Goal: Information Seeking & Learning: Learn about a topic

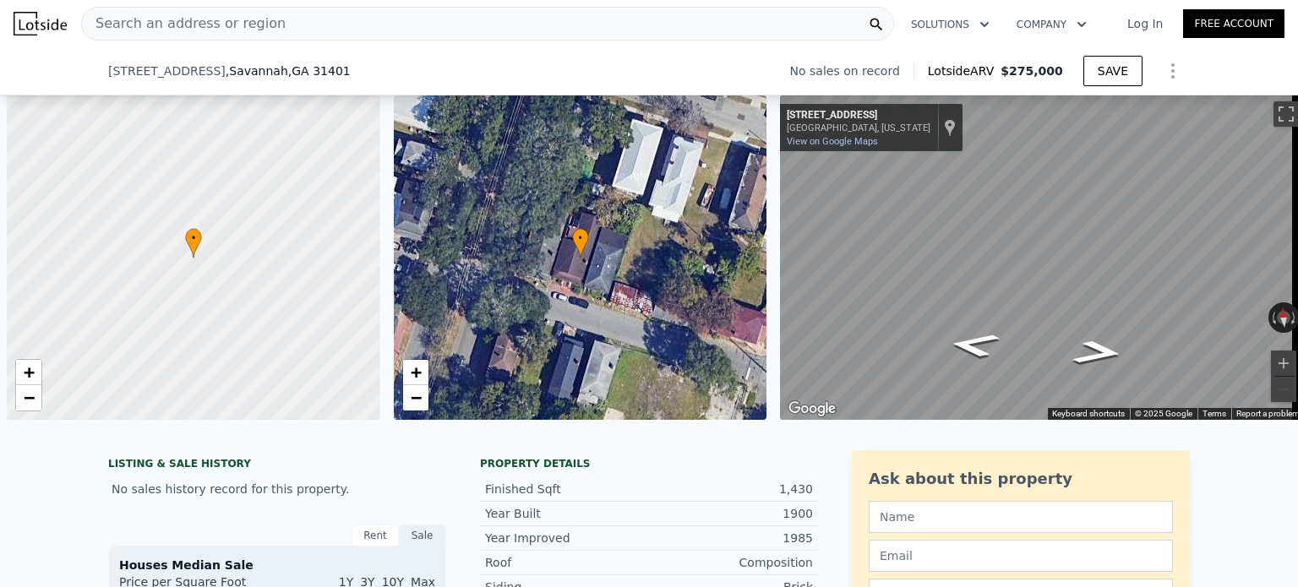
select select "30"
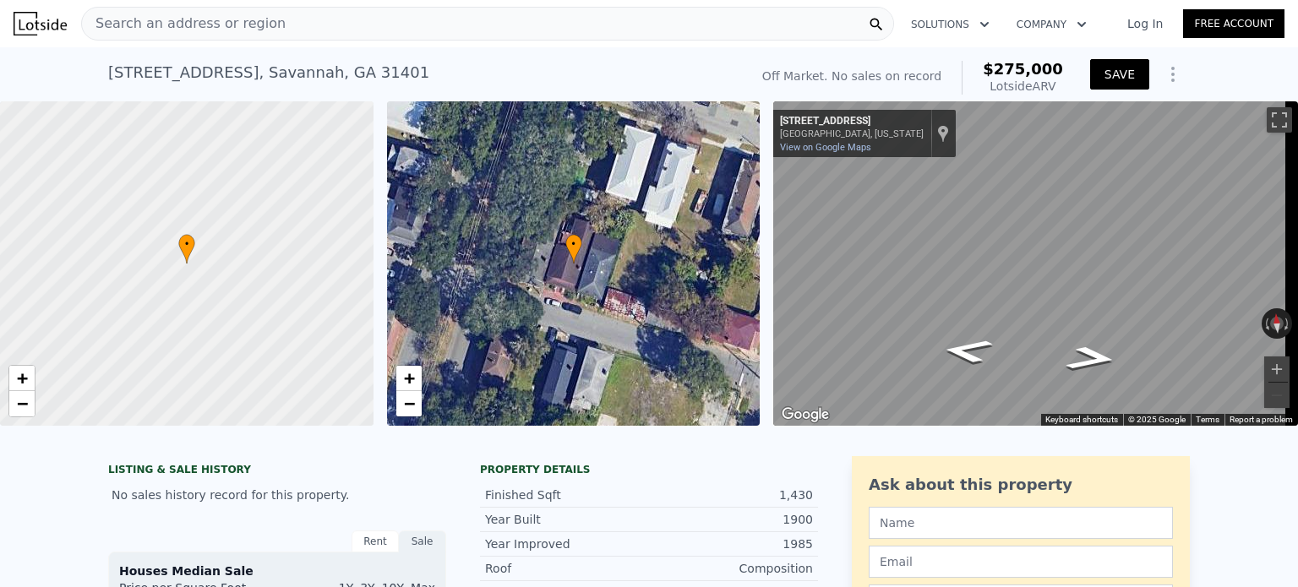
click at [1106, 76] on button "SAVE" at bounding box center [1119, 74] width 59 height 30
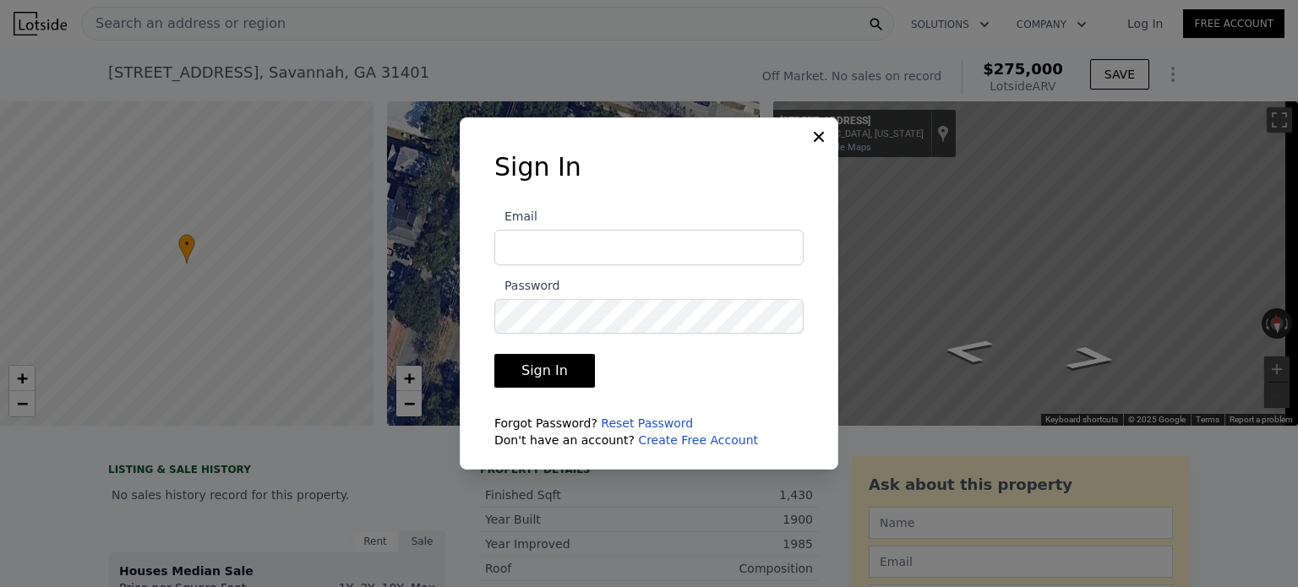
type input "[EMAIL_ADDRESS][DOMAIN_NAME]"
click at [571, 361] on button "Sign In" at bounding box center [545, 371] width 101 height 34
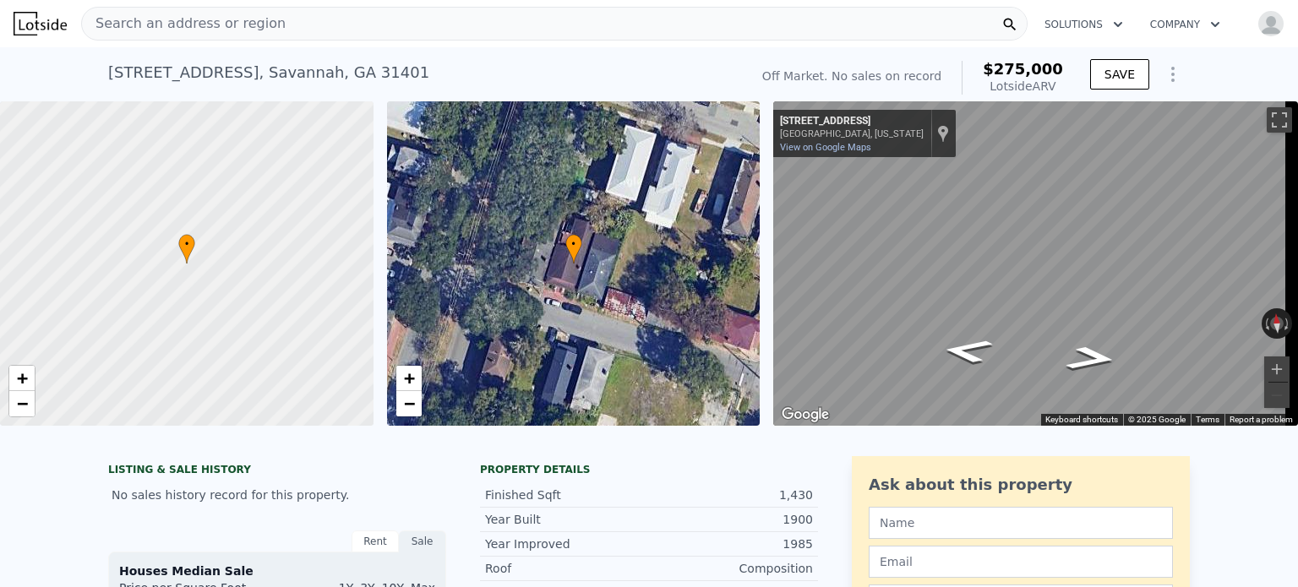
click at [159, 25] on span "Search an address or region" at bounding box center [184, 24] width 204 height 20
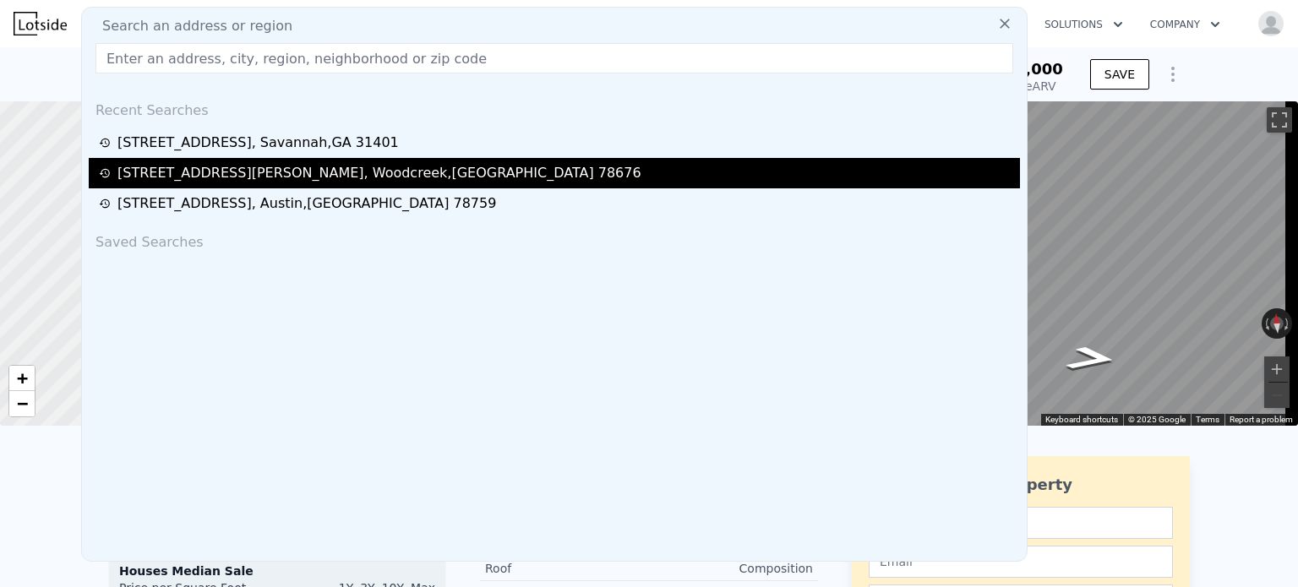
click at [182, 171] on div "[STREET_ADDRESS][PERSON_NAME]" at bounding box center [379, 173] width 524 height 20
type input "3"
type input "4"
type input "2"
type input "3"
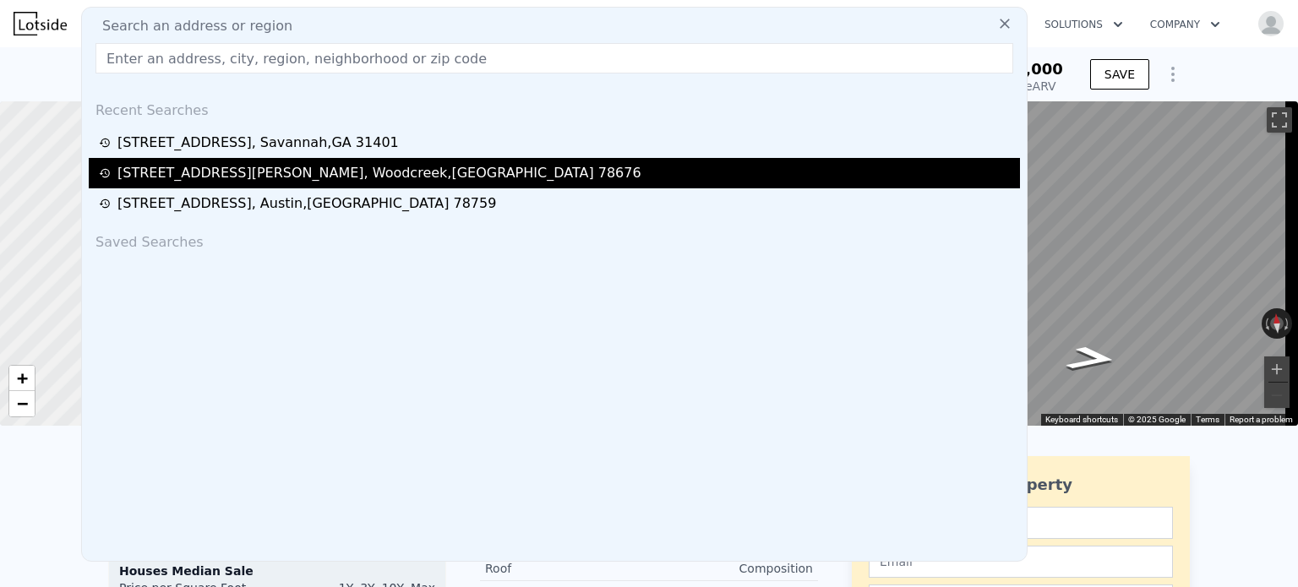
type input "1630"
type input "2650"
type input "4870"
type input "17407"
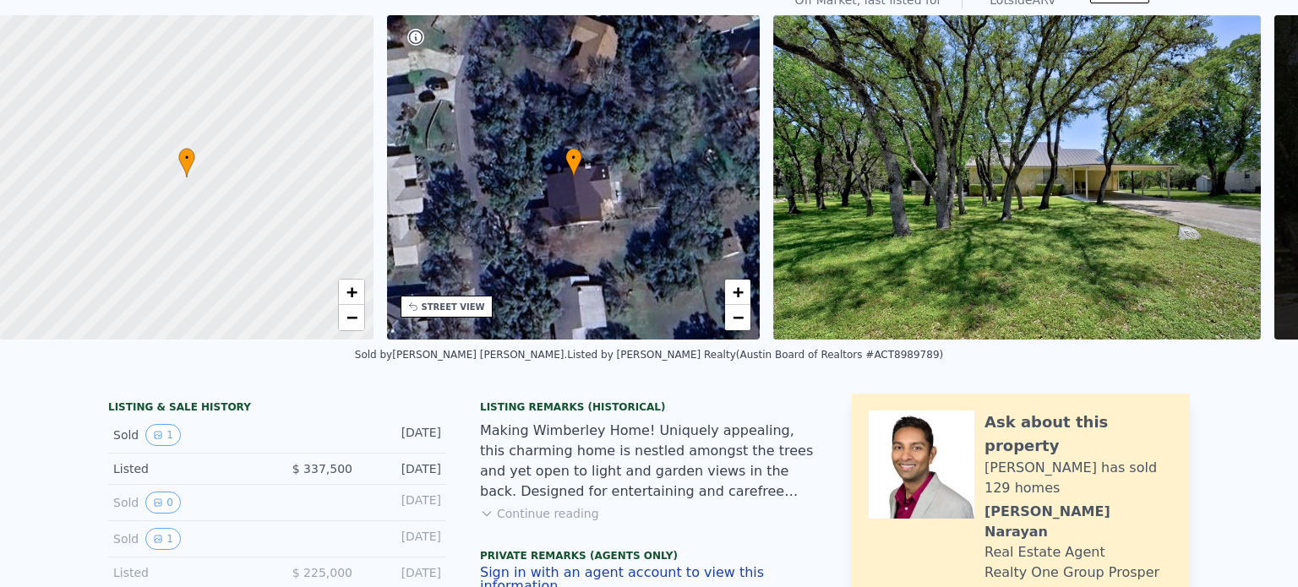
scroll to position [6, 0]
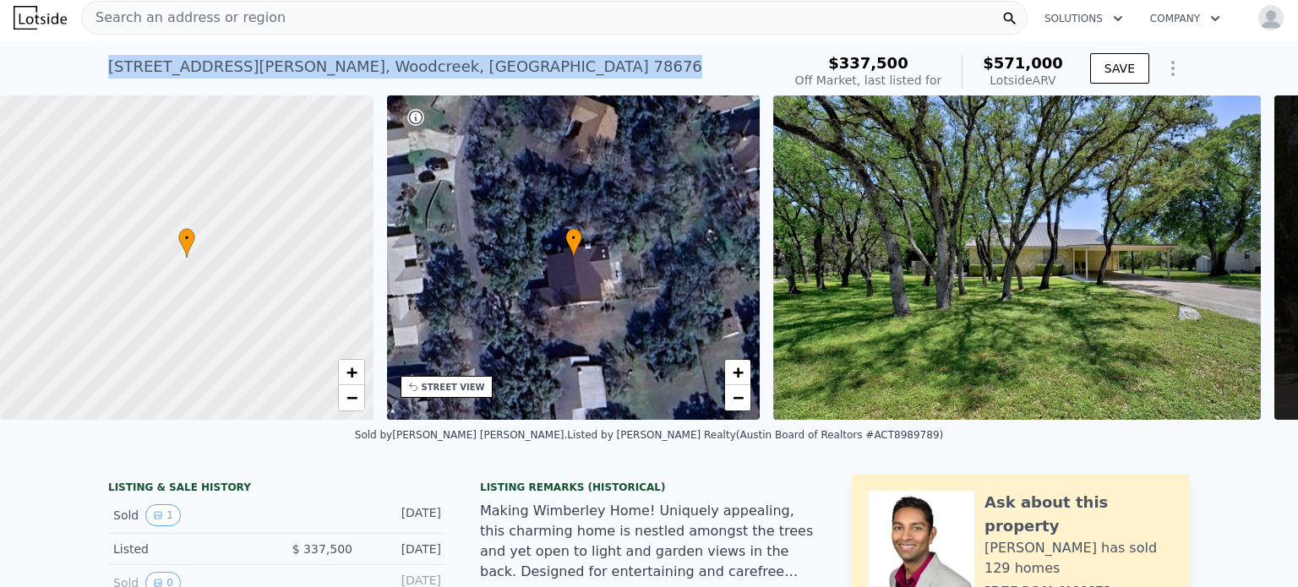
drag, startPoint x: 394, startPoint y: 67, endPoint x: 86, endPoint y: 65, distance: 307.7
click at [86, 65] on div "[STREET_ADDRESS][PERSON_NAME] No sales on record (~ARV $571k ) $337,500 Off Mar…" at bounding box center [649, 68] width 1298 height 54
copy div "[STREET_ADDRESS][PERSON_NAME]"
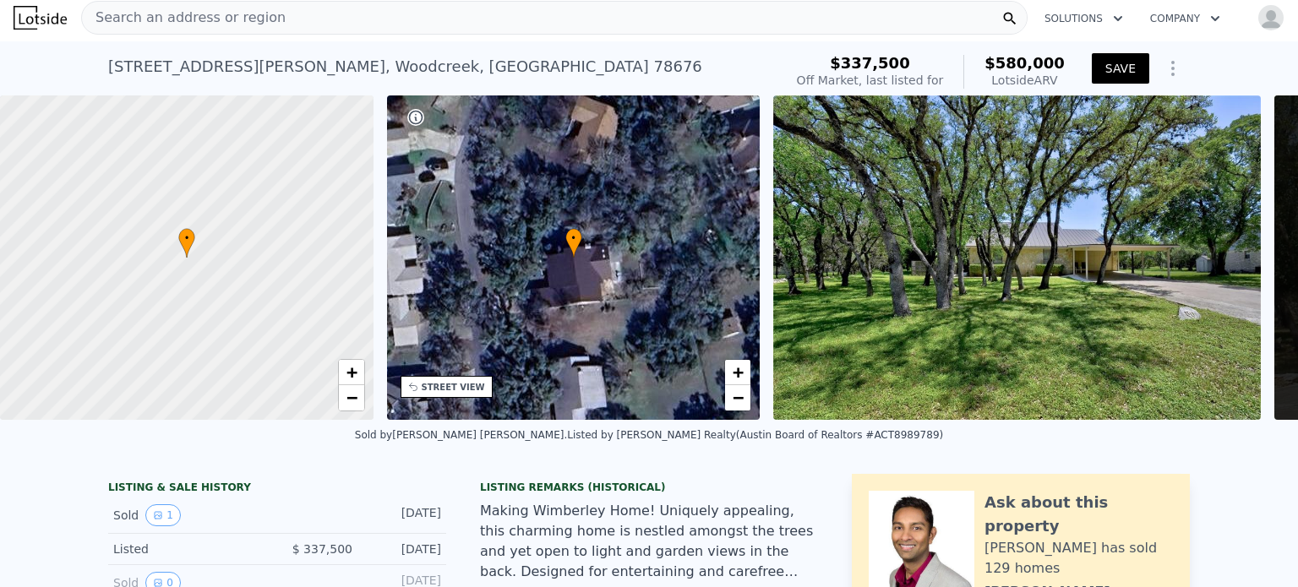
click at [304, 8] on div "Search an address or region" at bounding box center [554, 18] width 947 height 34
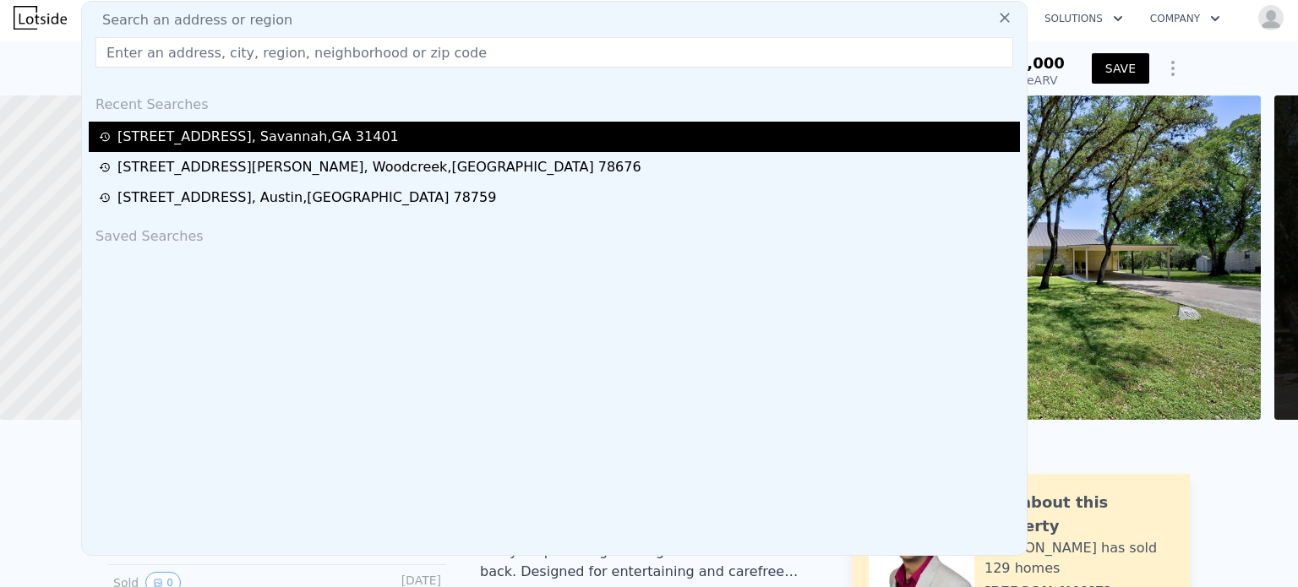
click at [245, 134] on div "[STREET_ADDRESS]" at bounding box center [257, 137] width 281 height 20
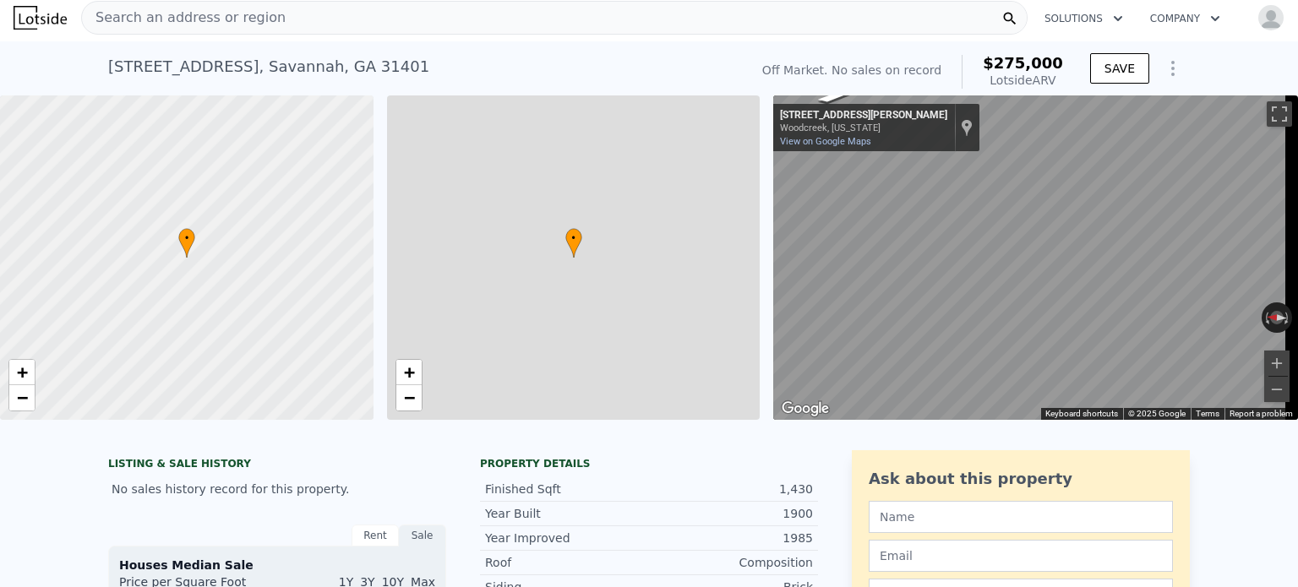
type input "$ 2,450"
type input "2"
type input "3"
type input "1"
type input "2"
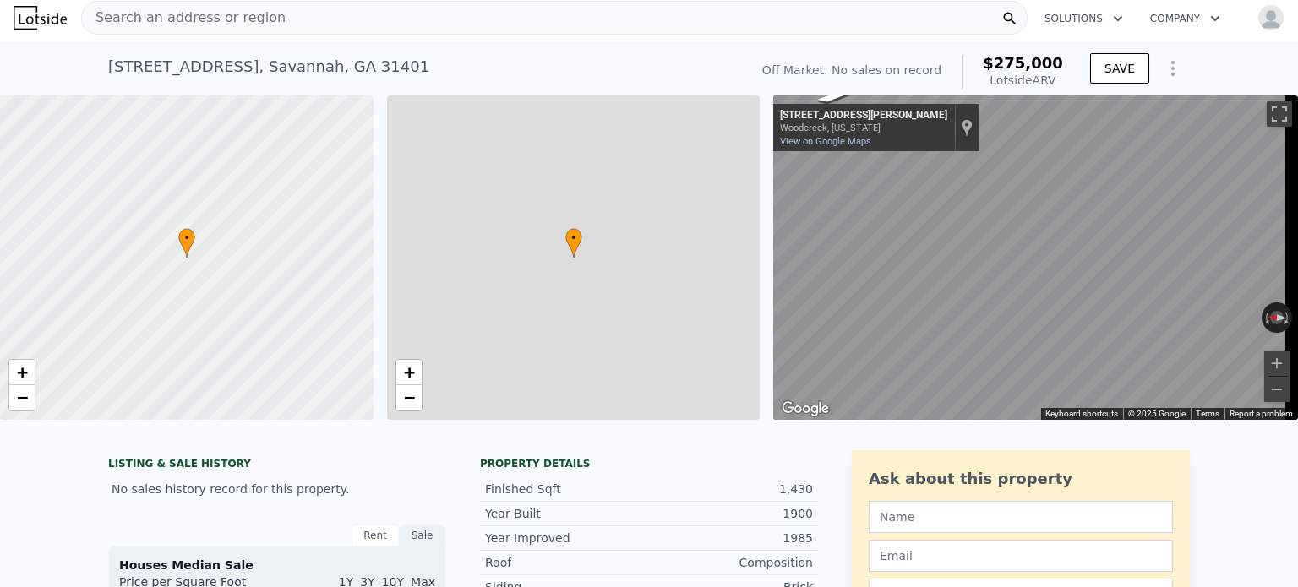
type input "1352"
type input "1600"
type input "1742"
type input "8277"
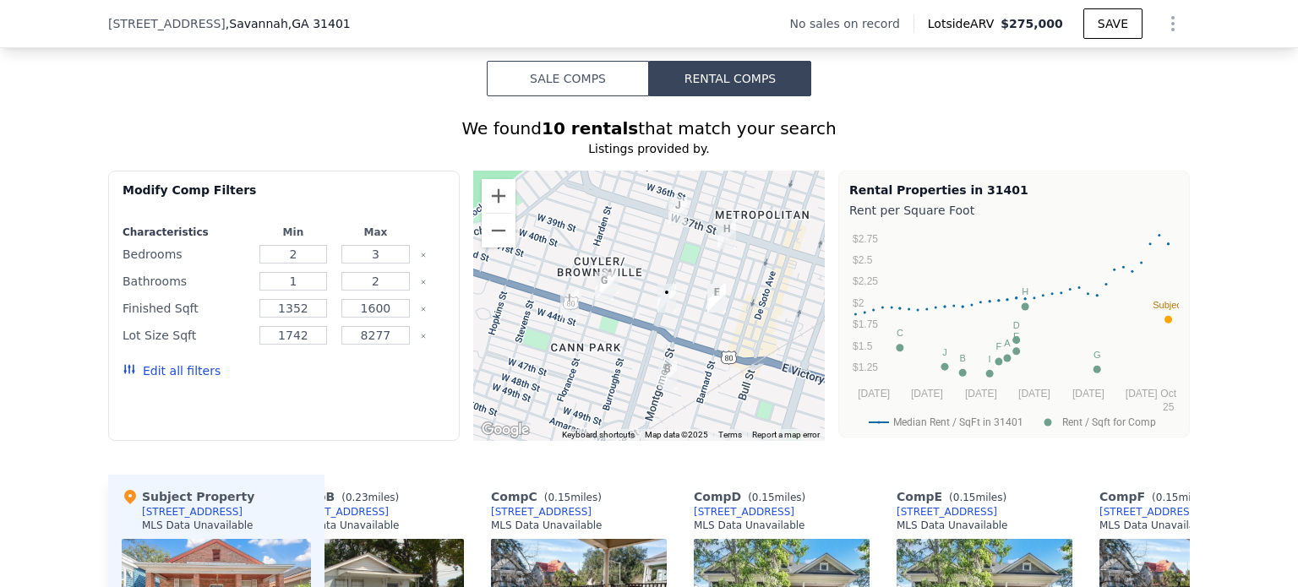
scroll to position [1200, 0]
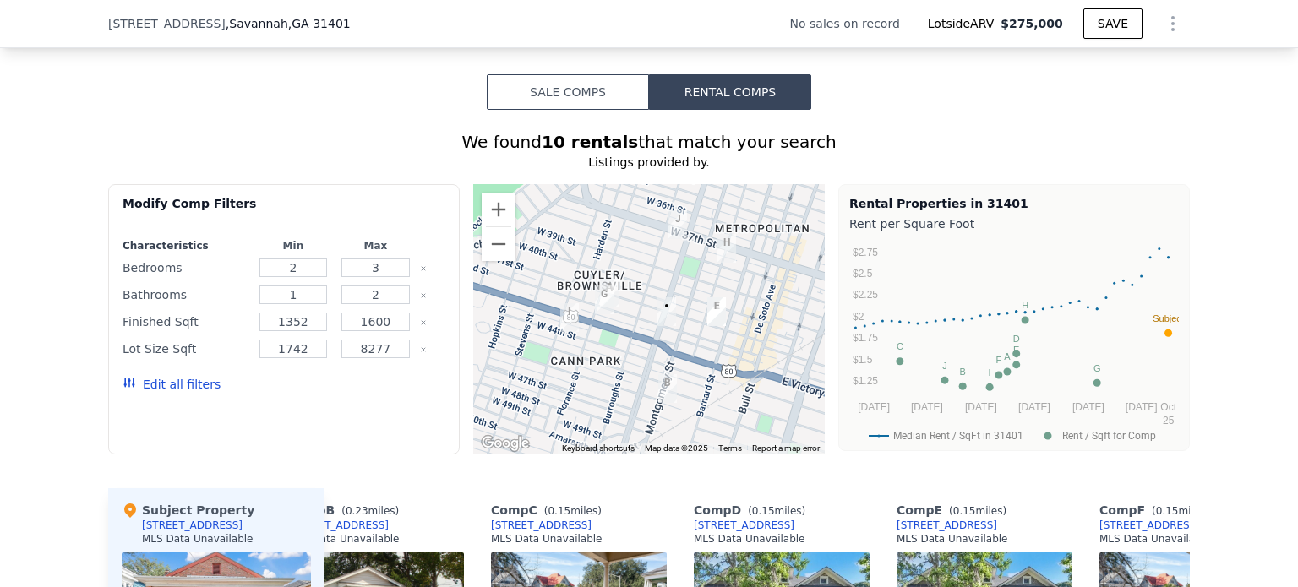
click at [530, 108] on button "Sale Comps" at bounding box center [568, 92] width 162 height 36
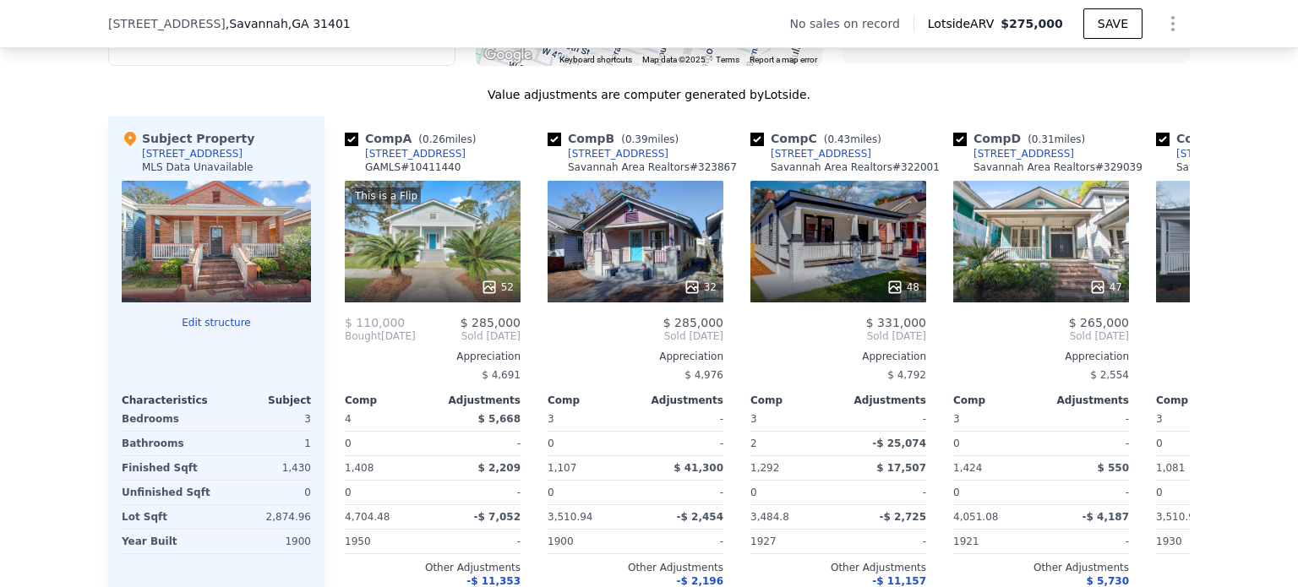
scroll to position [1587, 0]
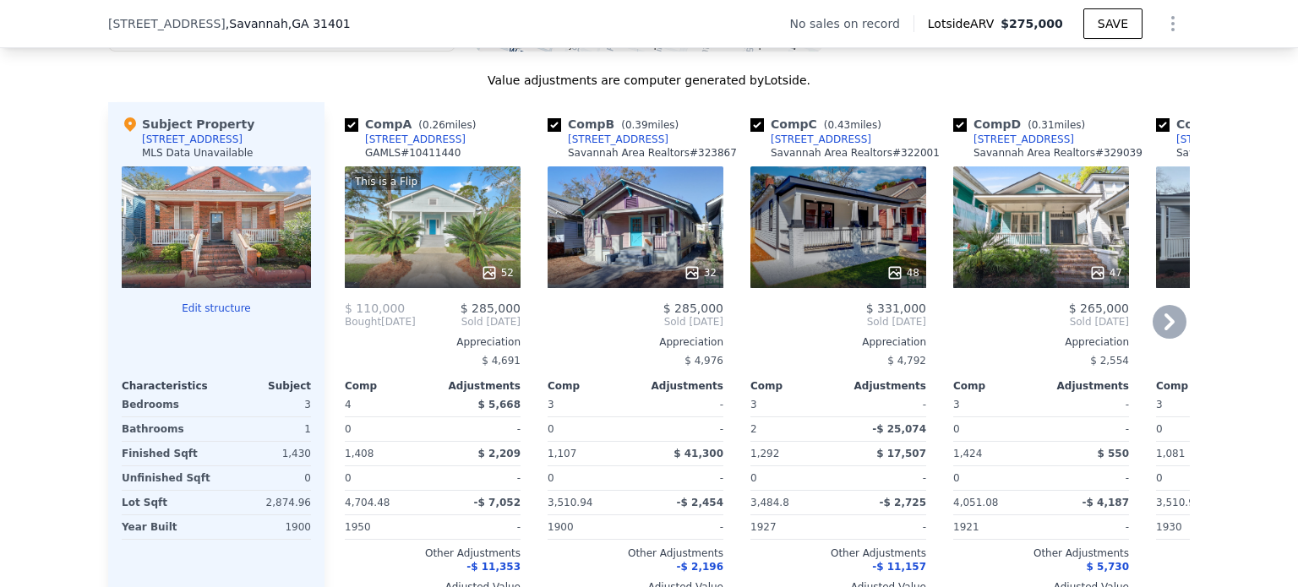
click at [1169, 339] on icon at bounding box center [1170, 322] width 34 height 34
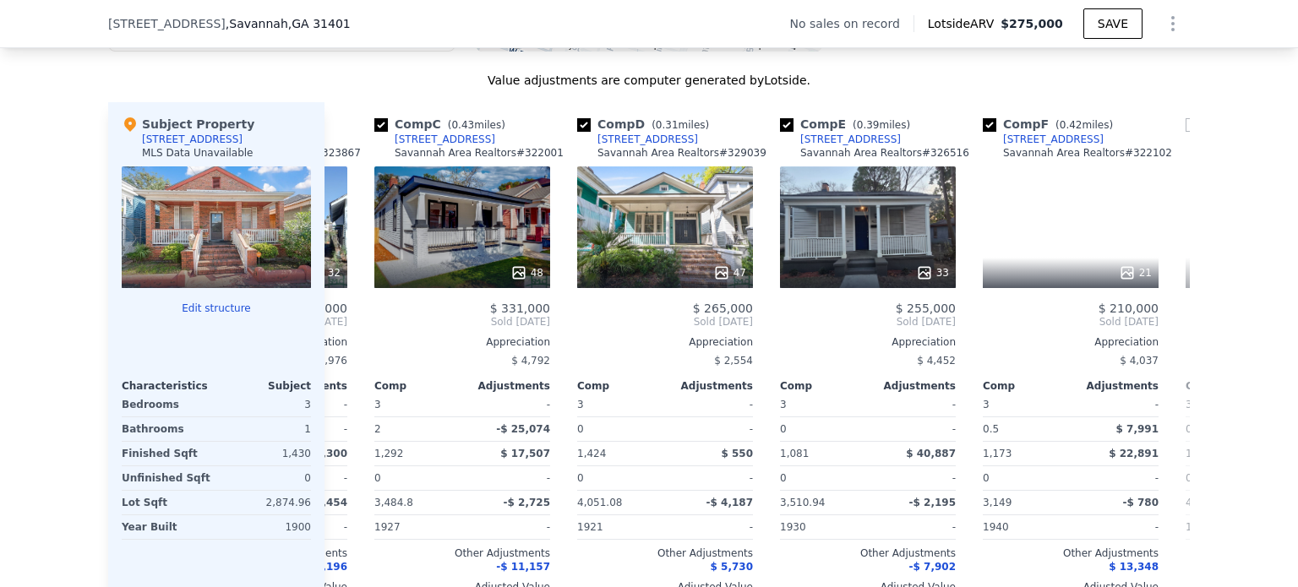
scroll to position [0, 406]
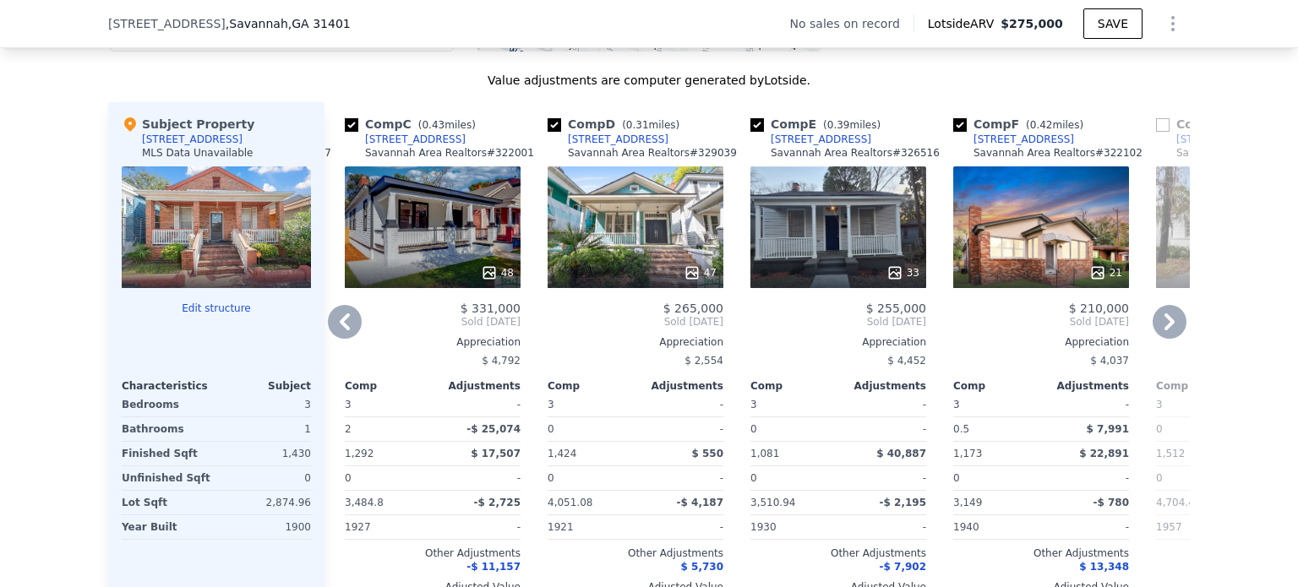
click at [1169, 339] on icon at bounding box center [1170, 322] width 34 height 34
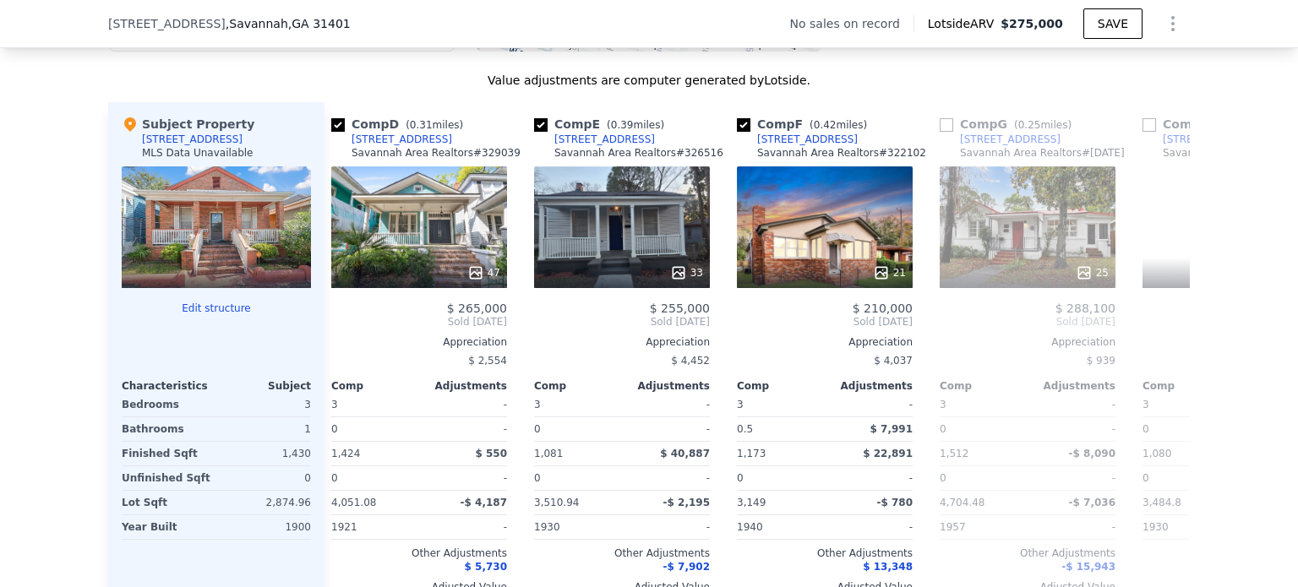
scroll to position [0, 811]
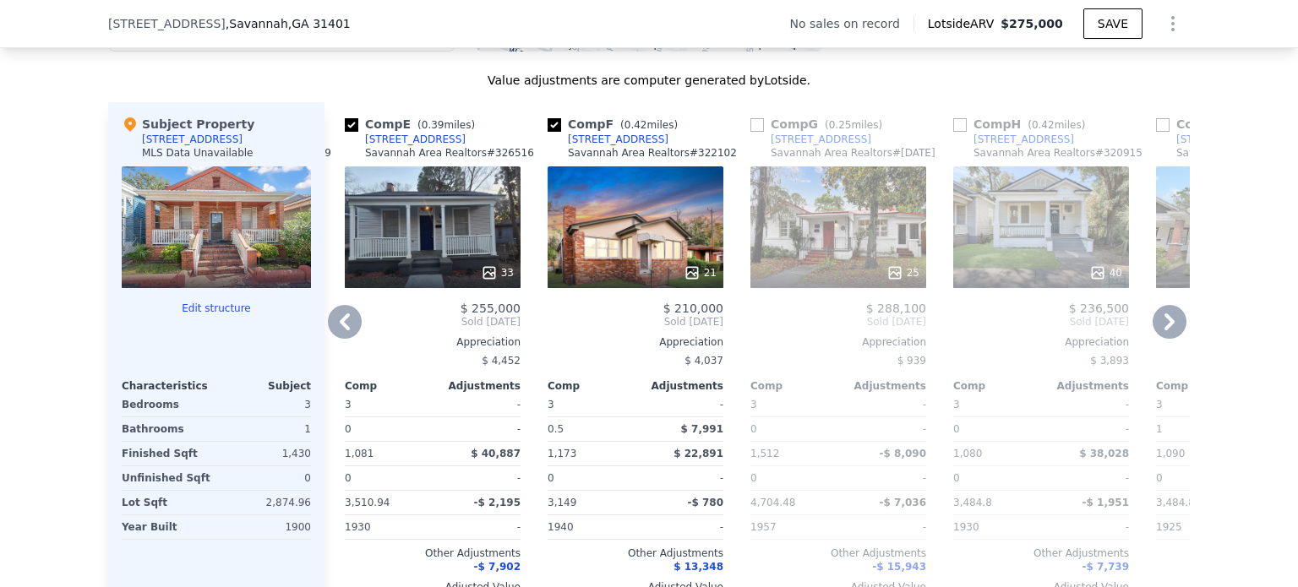
click at [337, 338] on icon at bounding box center [345, 322] width 34 height 34
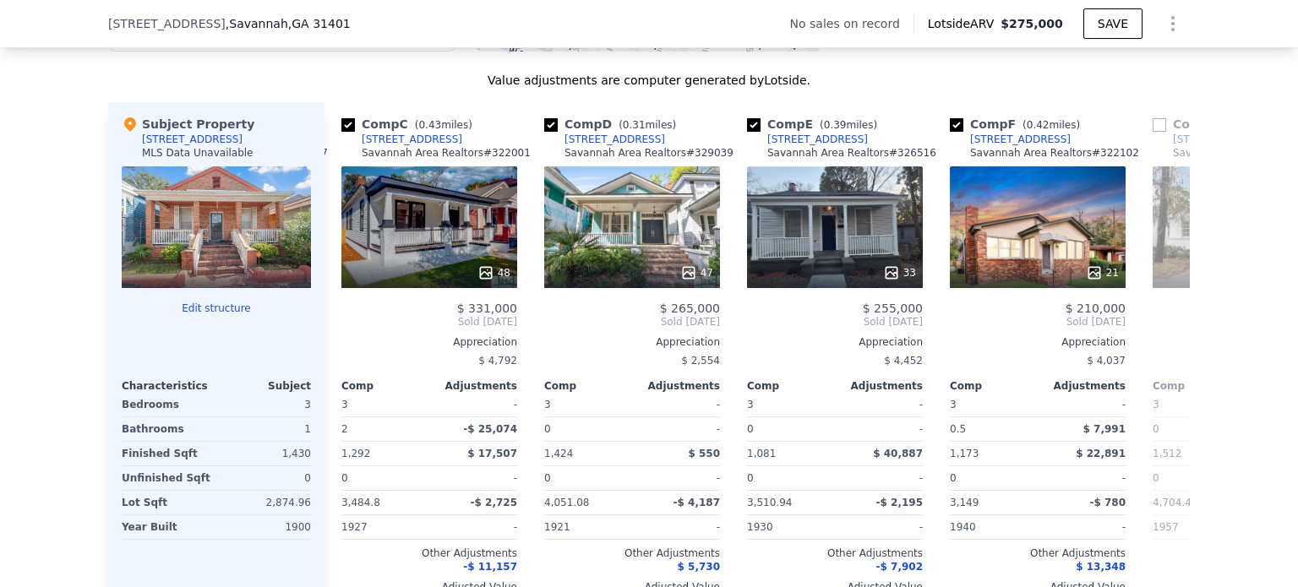
scroll to position [0, 406]
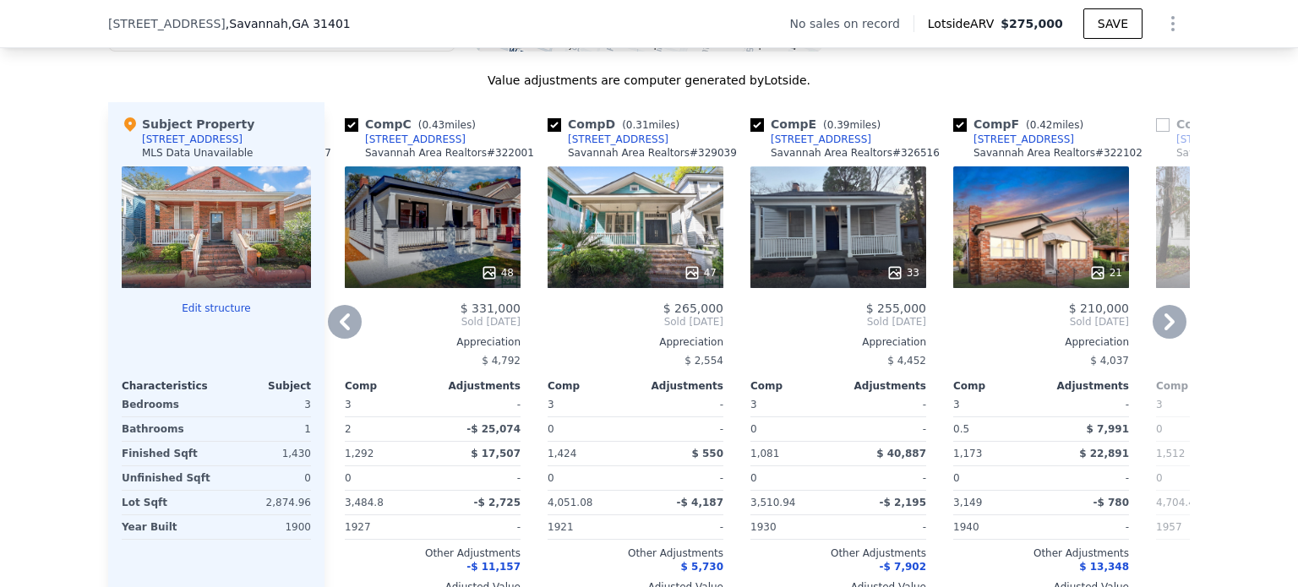
click at [337, 338] on icon at bounding box center [345, 322] width 34 height 34
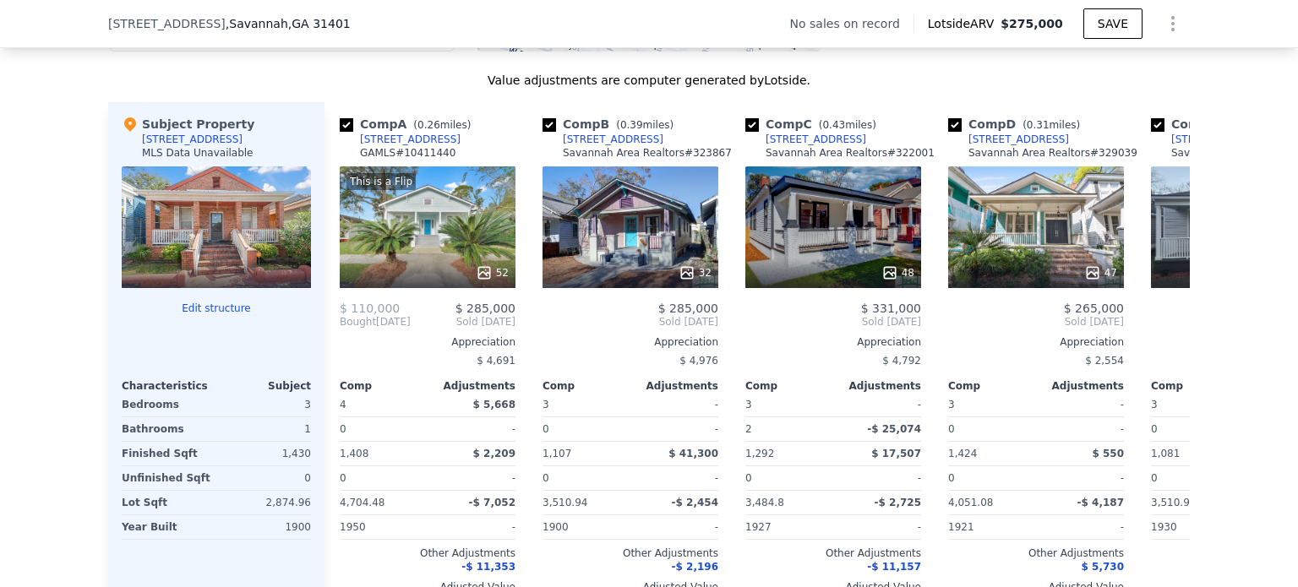
scroll to position [0, 0]
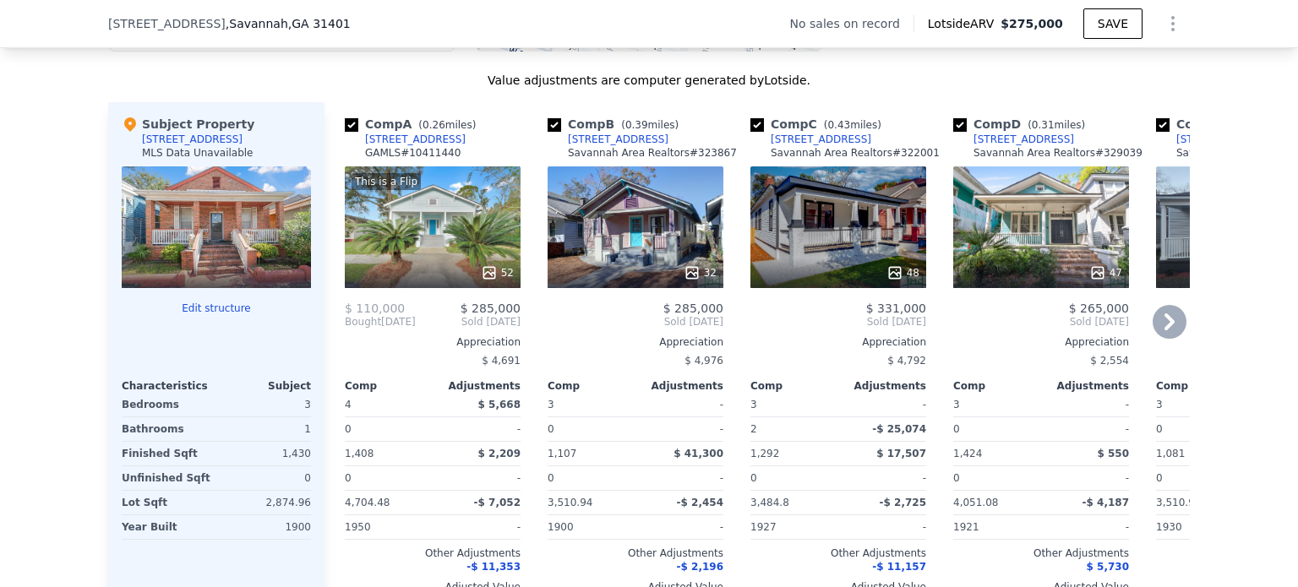
click at [689, 278] on icon at bounding box center [691, 272] width 11 height 11
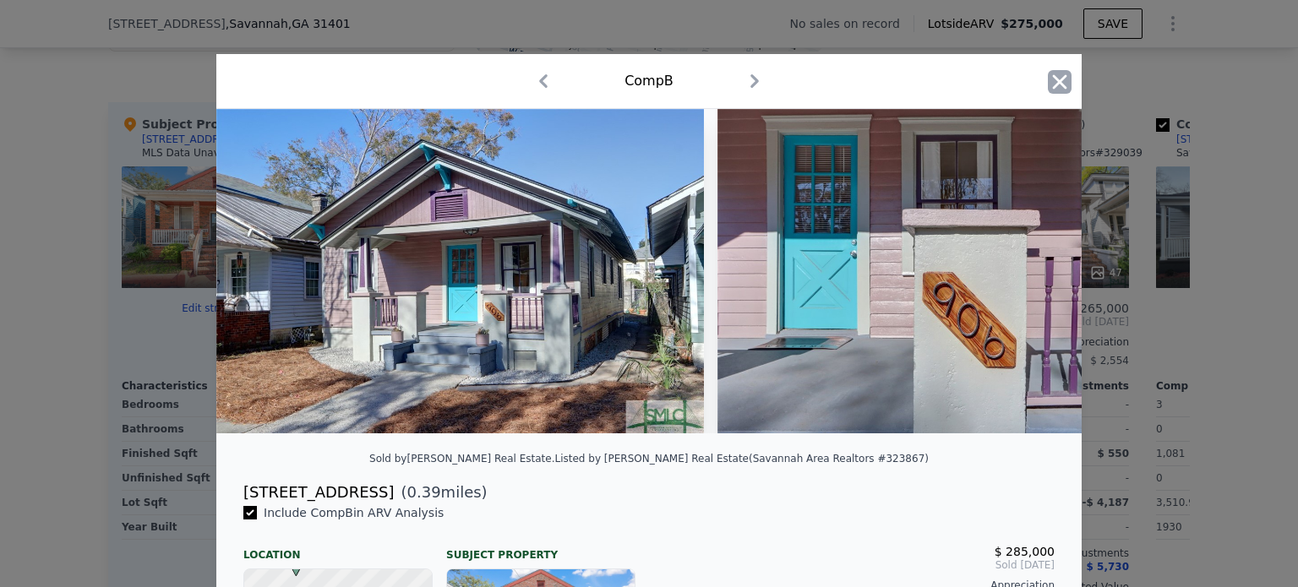
click at [1051, 83] on icon "button" at bounding box center [1060, 82] width 24 height 24
